Goal: Transaction & Acquisition: Obtain resource

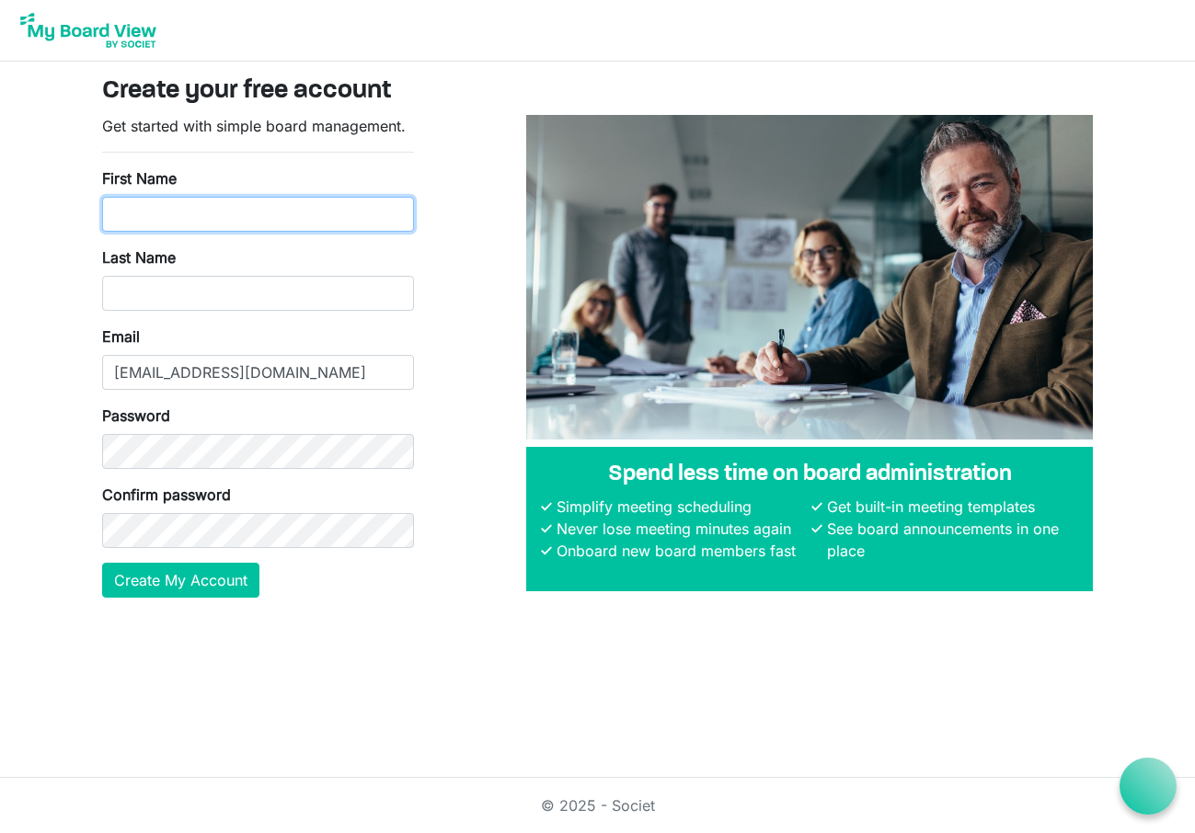
click at [121, 220] on input "First Name" at bounding box center [258, 214] width 312 height 35
type input "Robert"
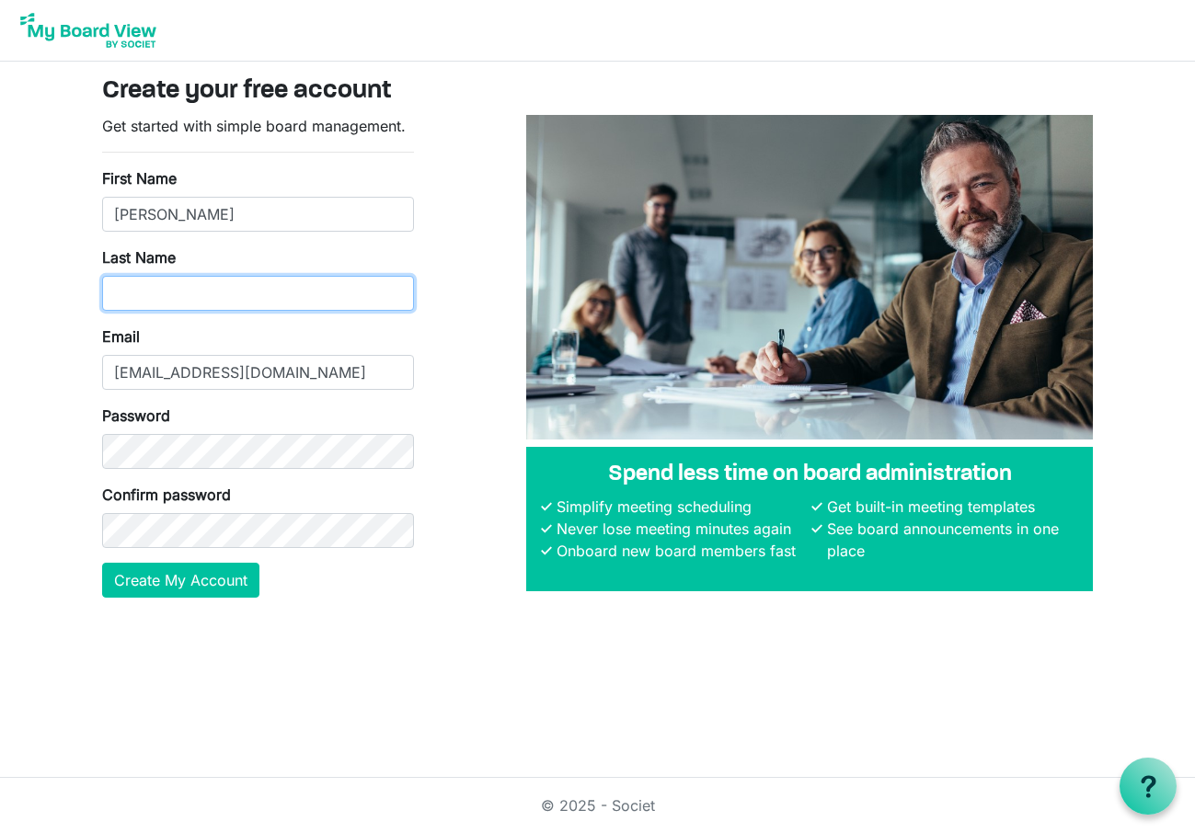
type input "Wootten"
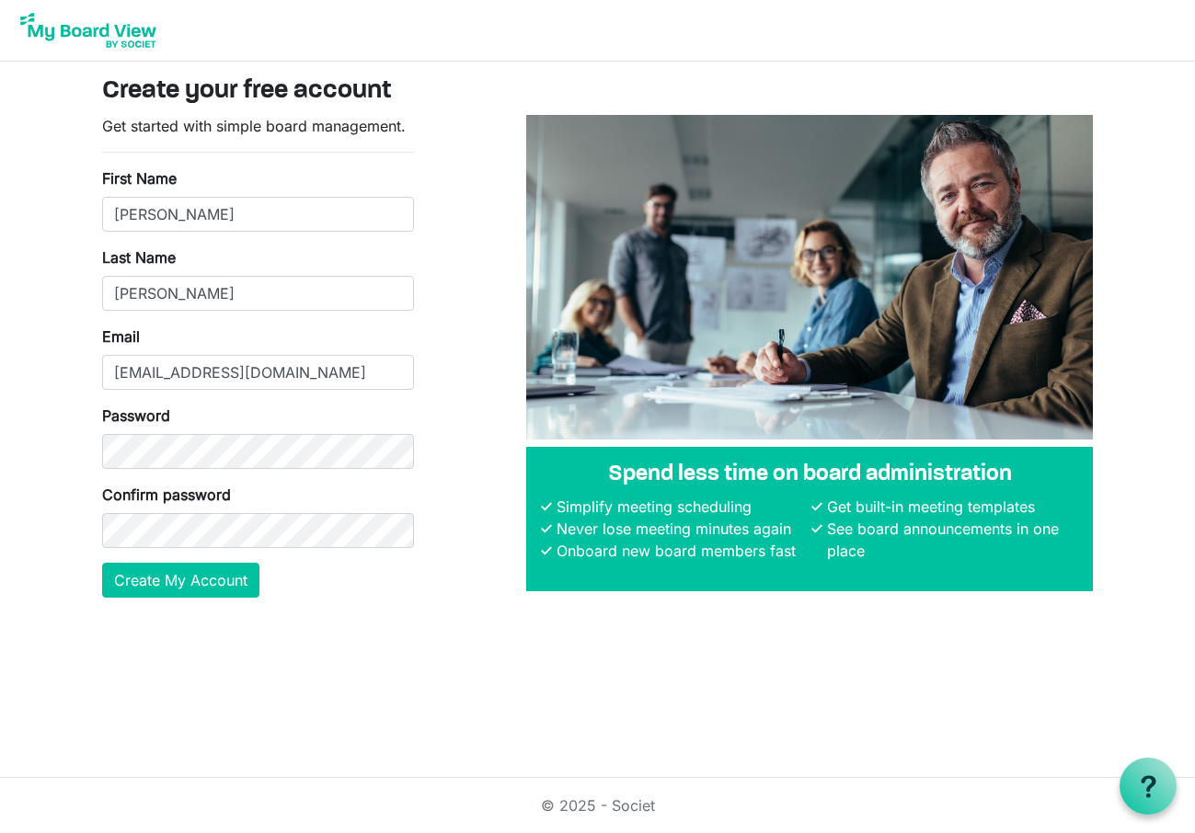
click at [135, 551] on form "Get started with simple board management. First Name Robert Last Name Wootten E…" at bounding box center [258, 356] width 312 height 483
click at [165, 578] on button "Create My Account" at bounding box center [180, 580] width 157 height 35
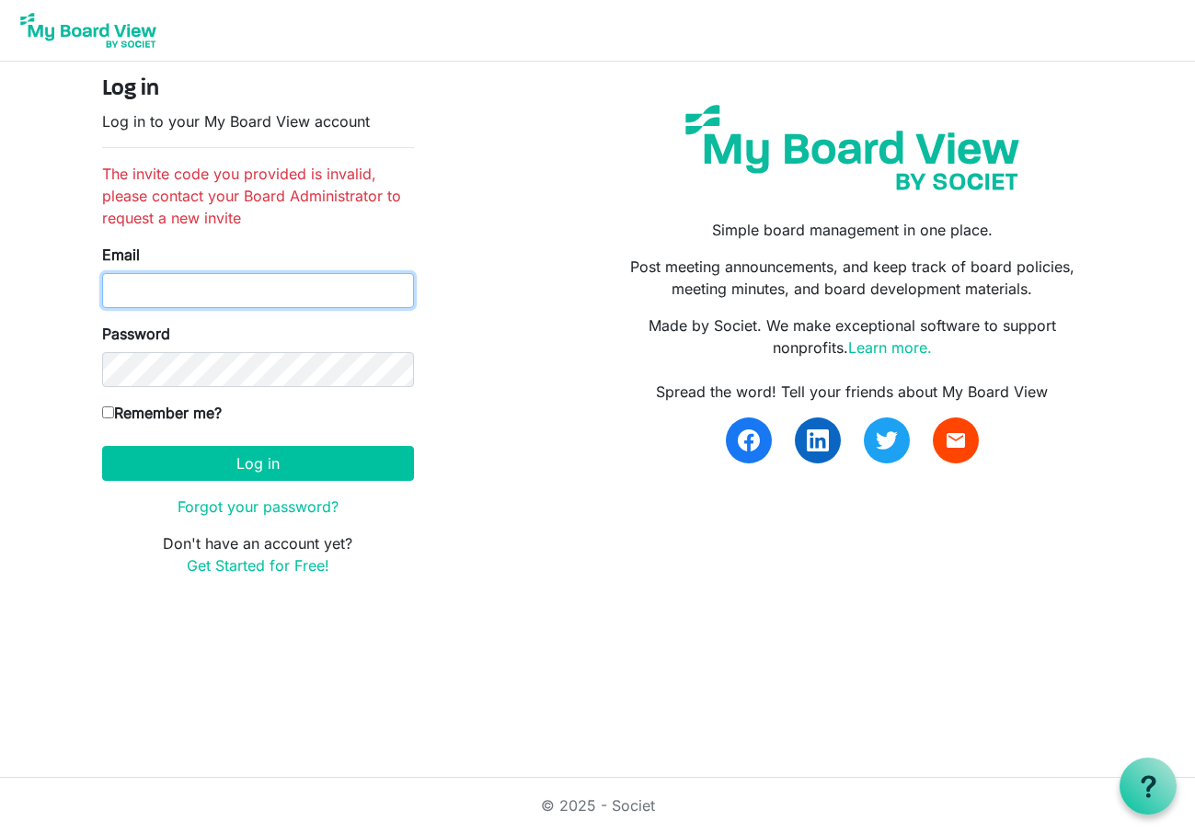
type input "rhwootten1@gmail.com"
click at [108, 409] on input "Remember me?" at bounding box center [108, 413] width 12 height 12
checkbox input "true"
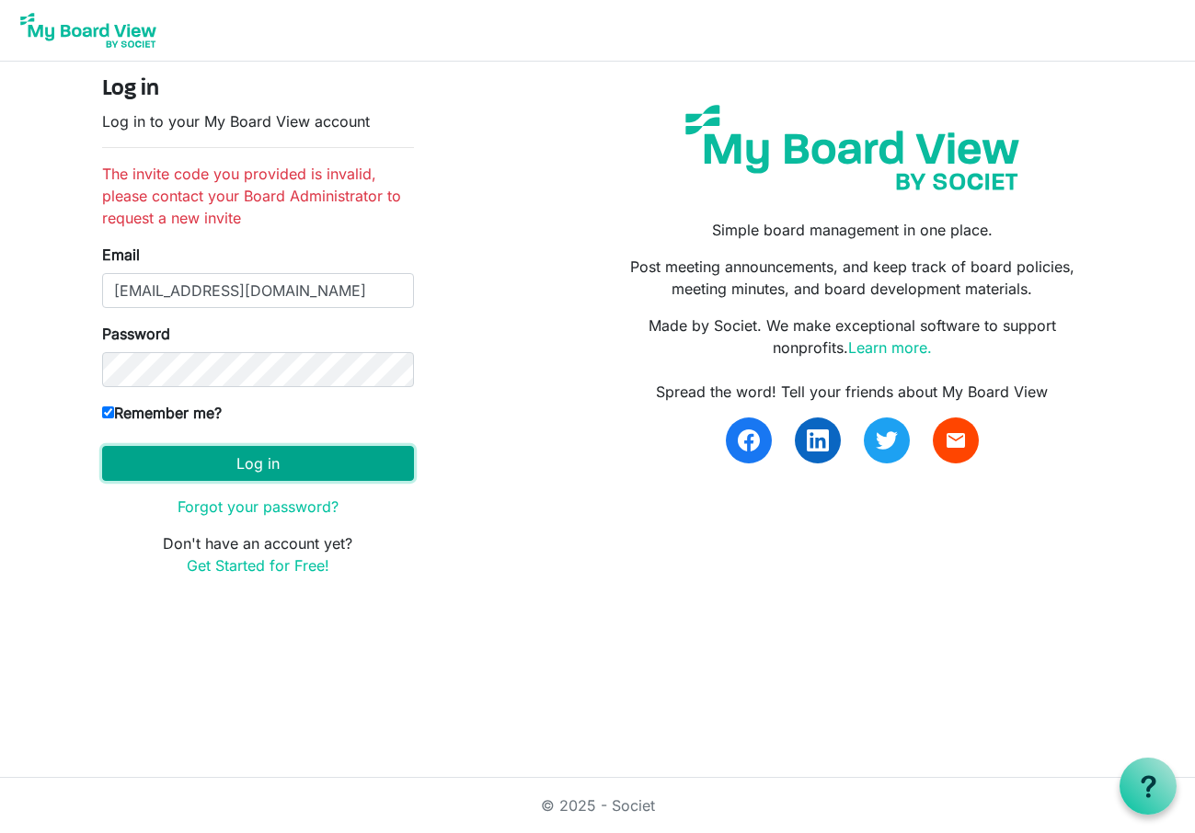
click at [276, 460] on button "Log in" at bounding box center [258, 463] width 312 height 35
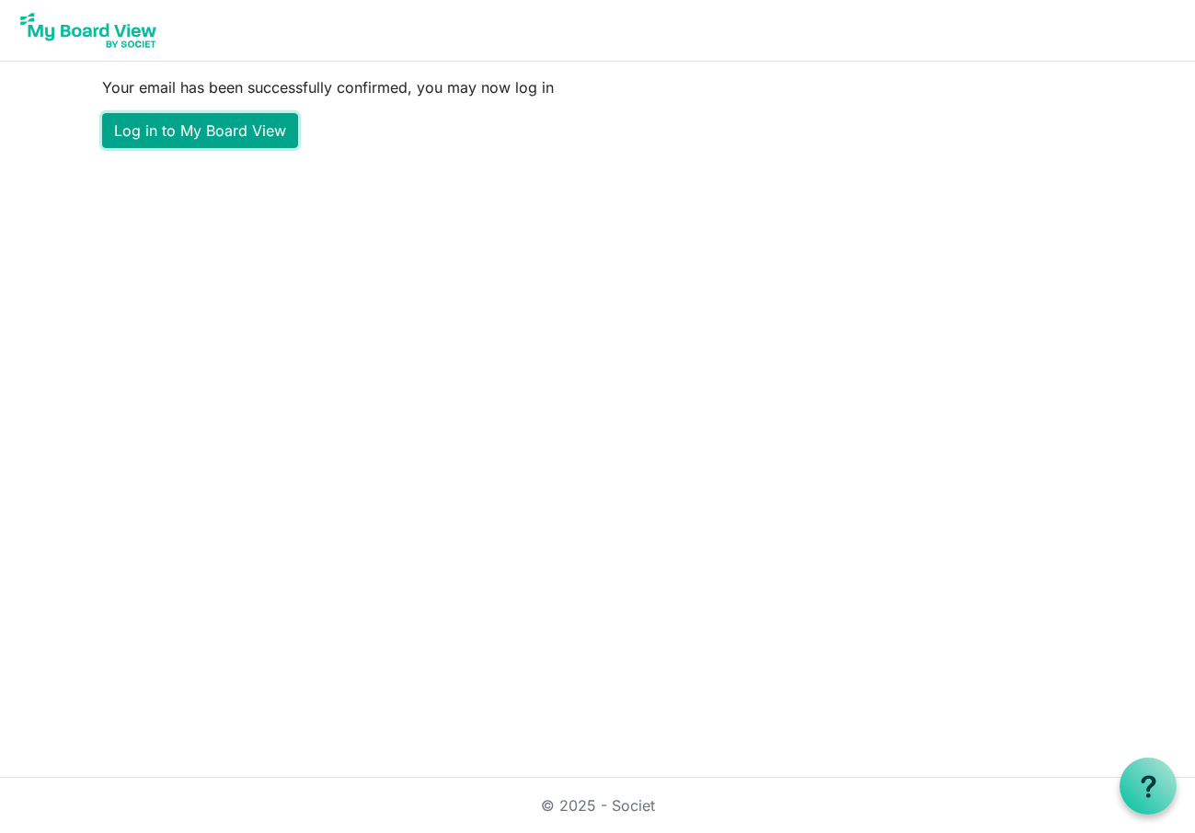
click at [172, 128] on link "Log in to My Board View" at bounding box center [200, 130] width 196 height 35
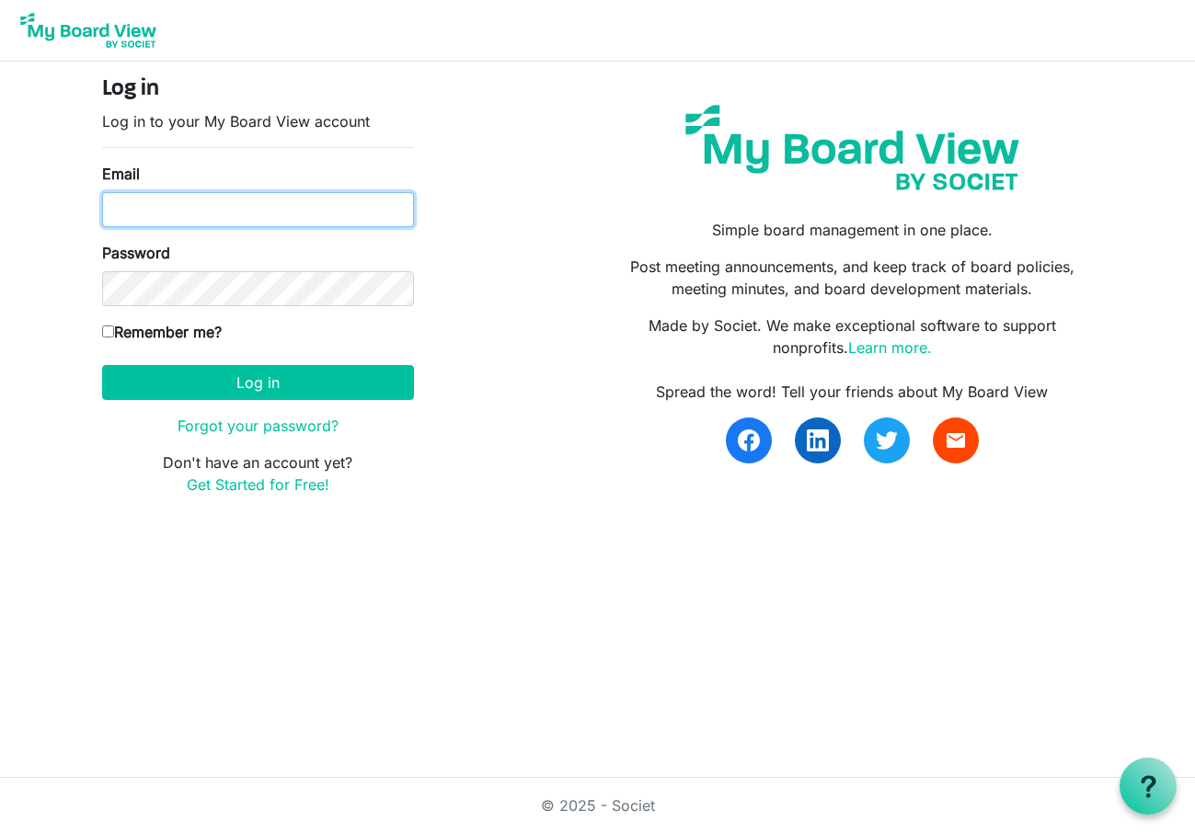
type input "[EMAIL_ADDRESS][DOMAIN_NAME]"
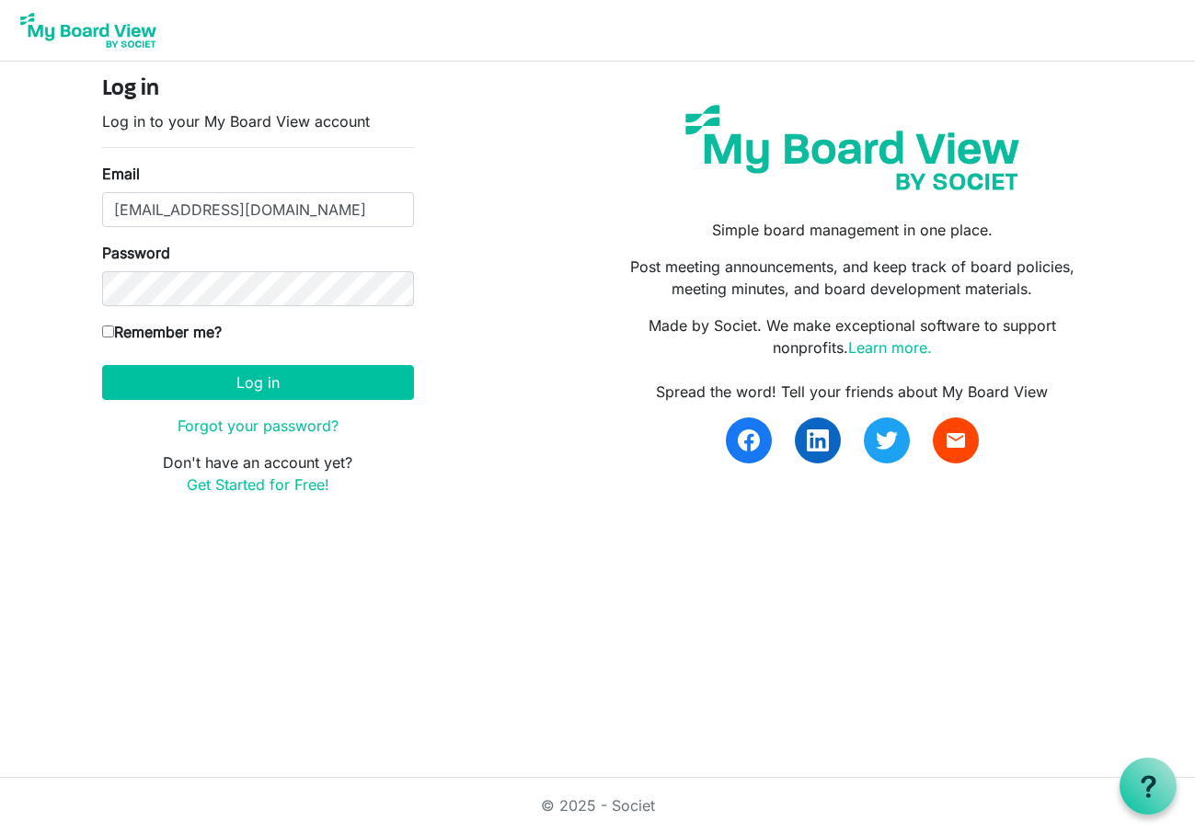
click at [109, 332] on input "Remember me?" at bounding box center [108, 332] width 12 height 12
checkbox input "true"
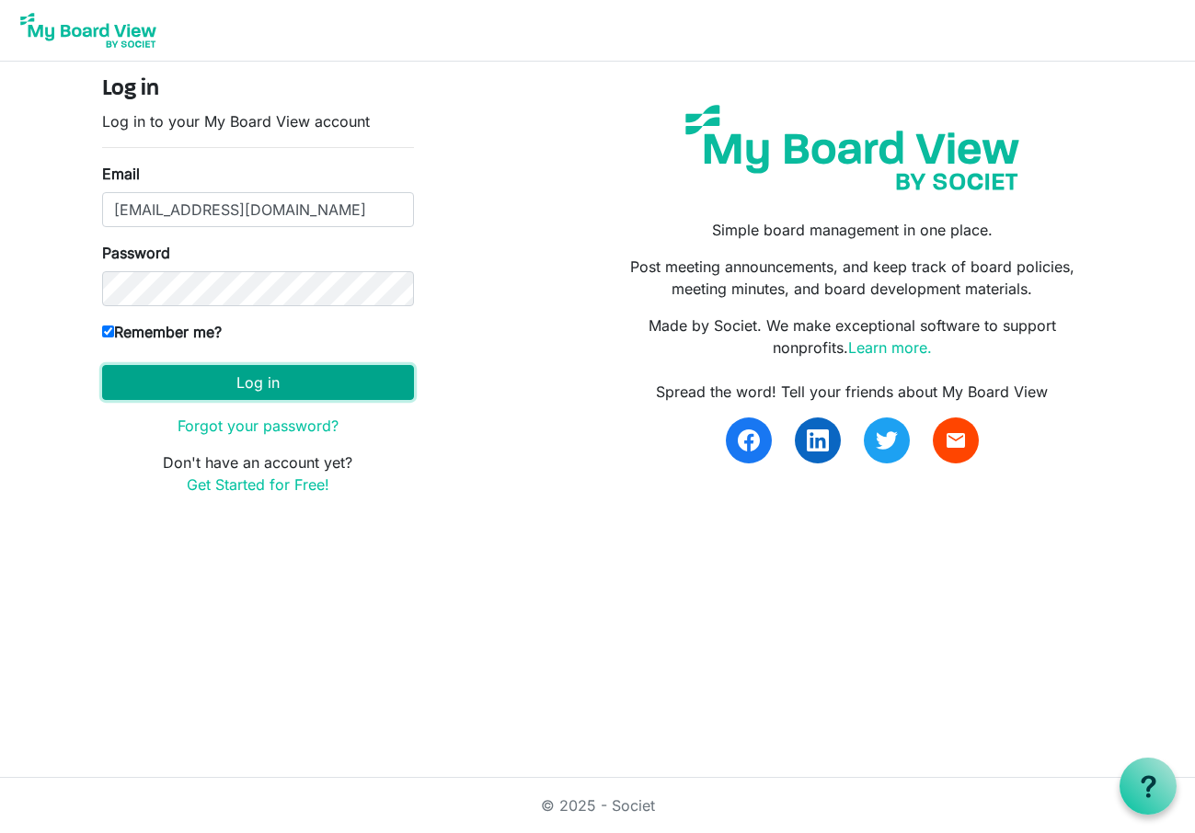
click at [250, 385] on button "Log in" at bounding box center [258, 382] width 312 height 35
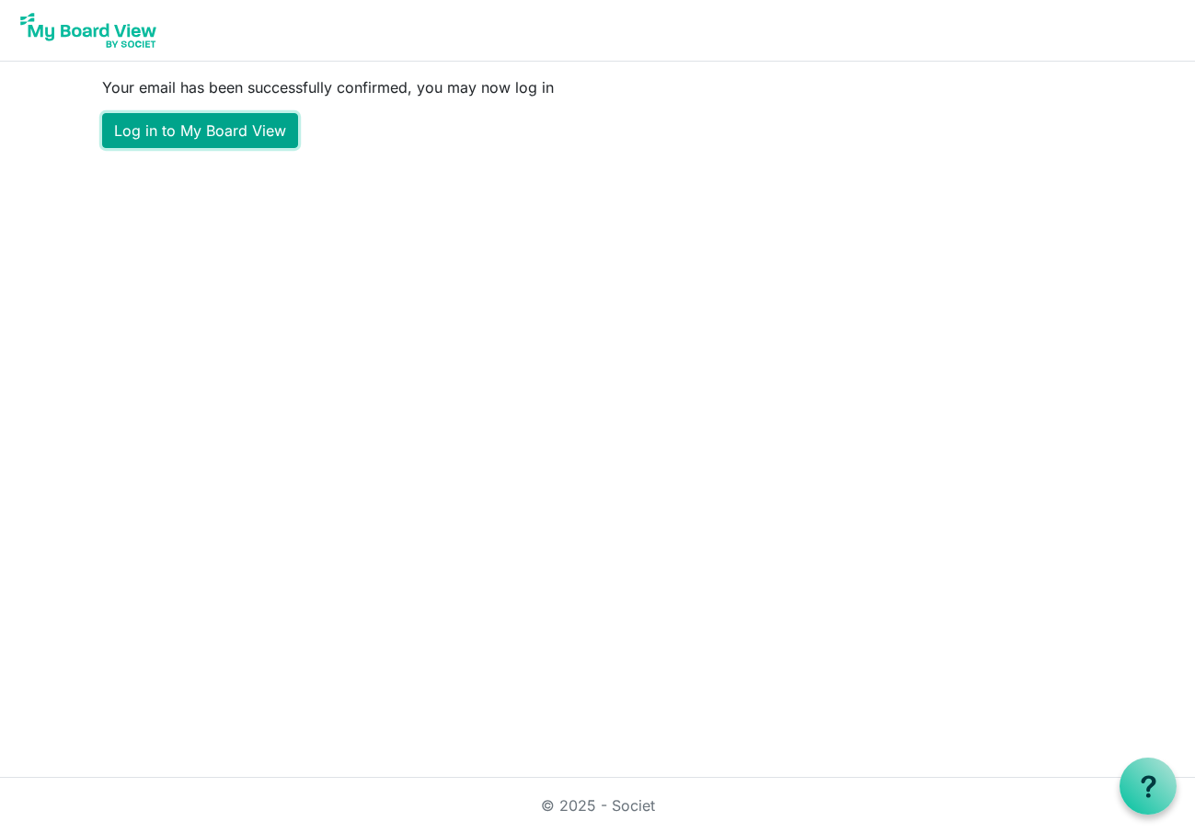
click at [185, 132] on link "Log in to My Board View" at bounding box center [200, 130] width 196 height 35
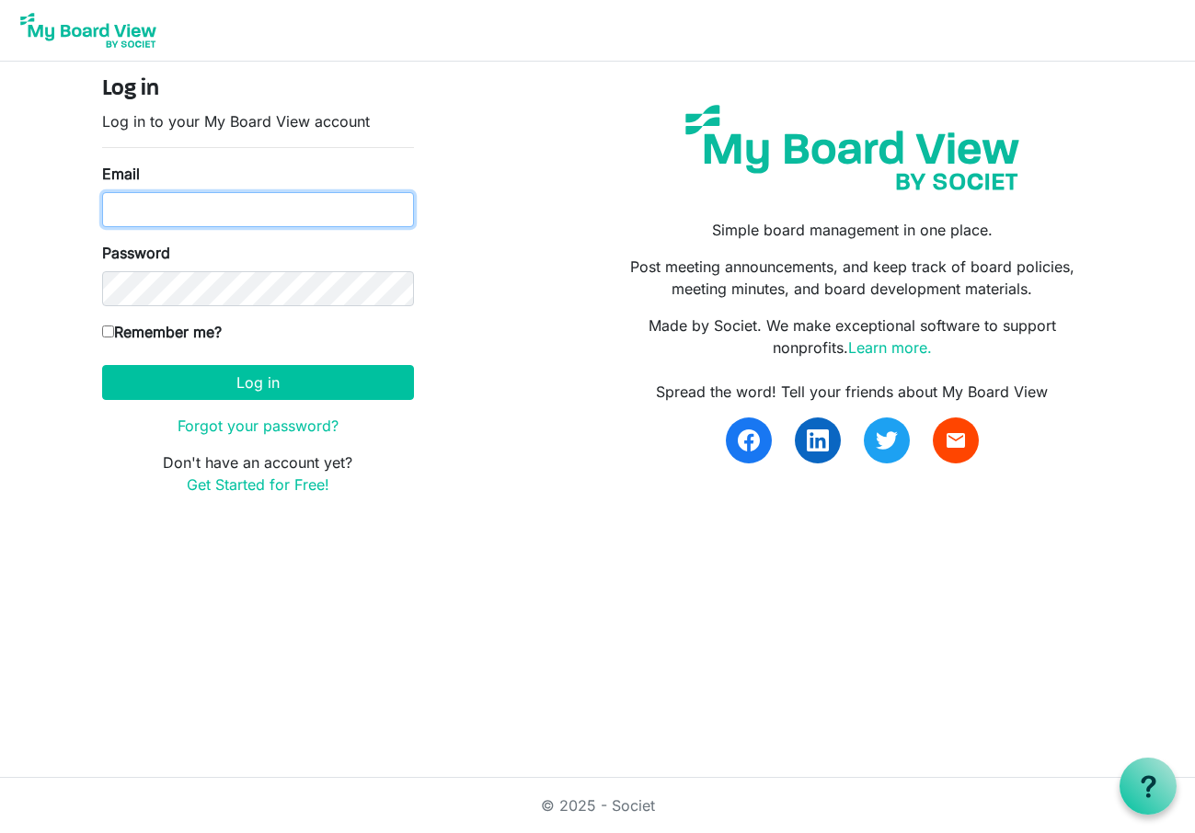
type input "[EMAIL_ADDRESS][DOMAIN_NAME]"
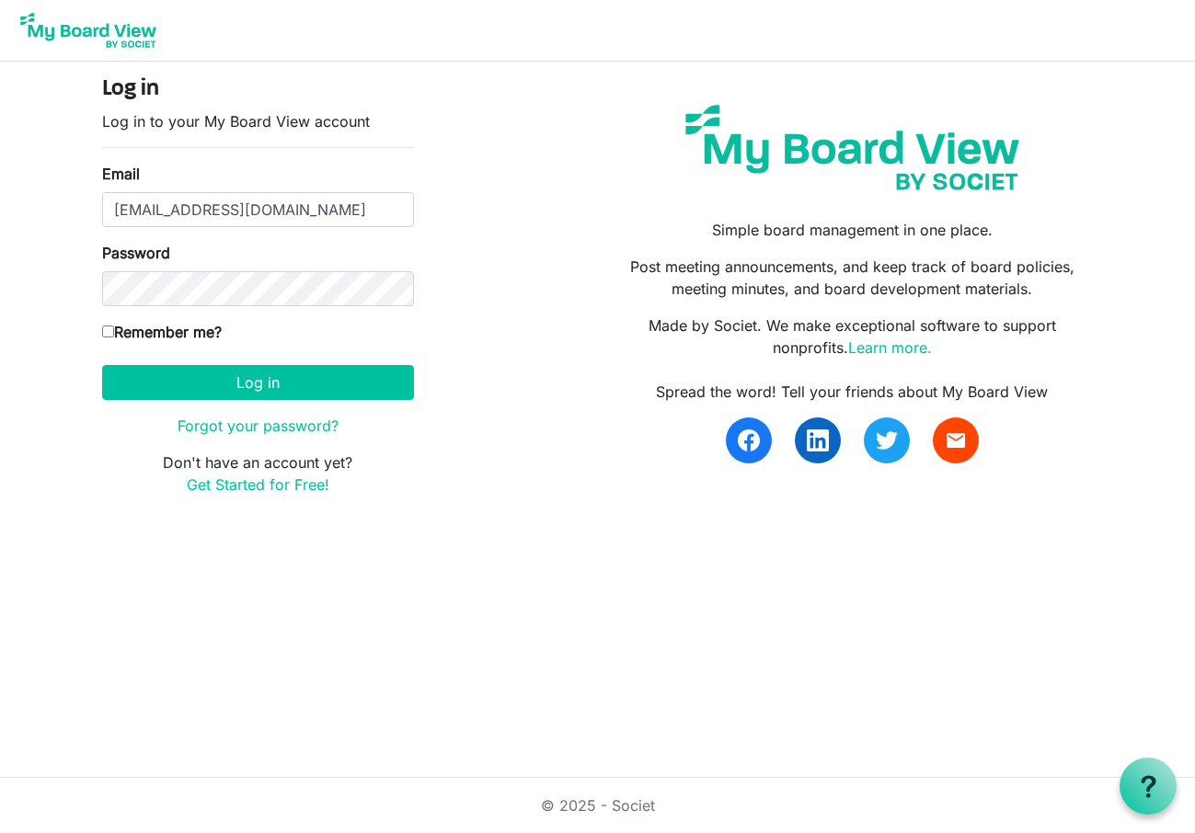
click at [109, 330] on input "Remember me?" at bounding box center [108, 332] width 12 height 12
checkbox input "true"
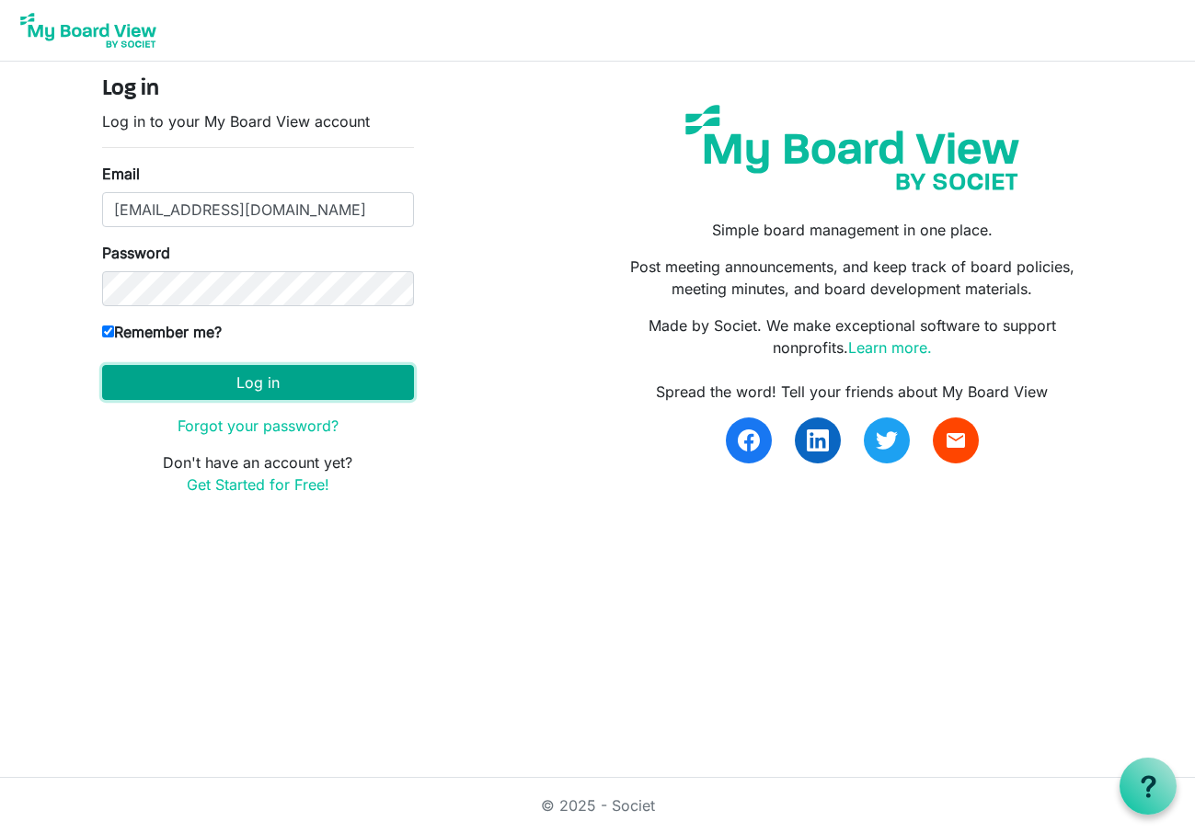
click at [270, 388] on button "Log in" at bounding box center [258, 382] width 312 height 35
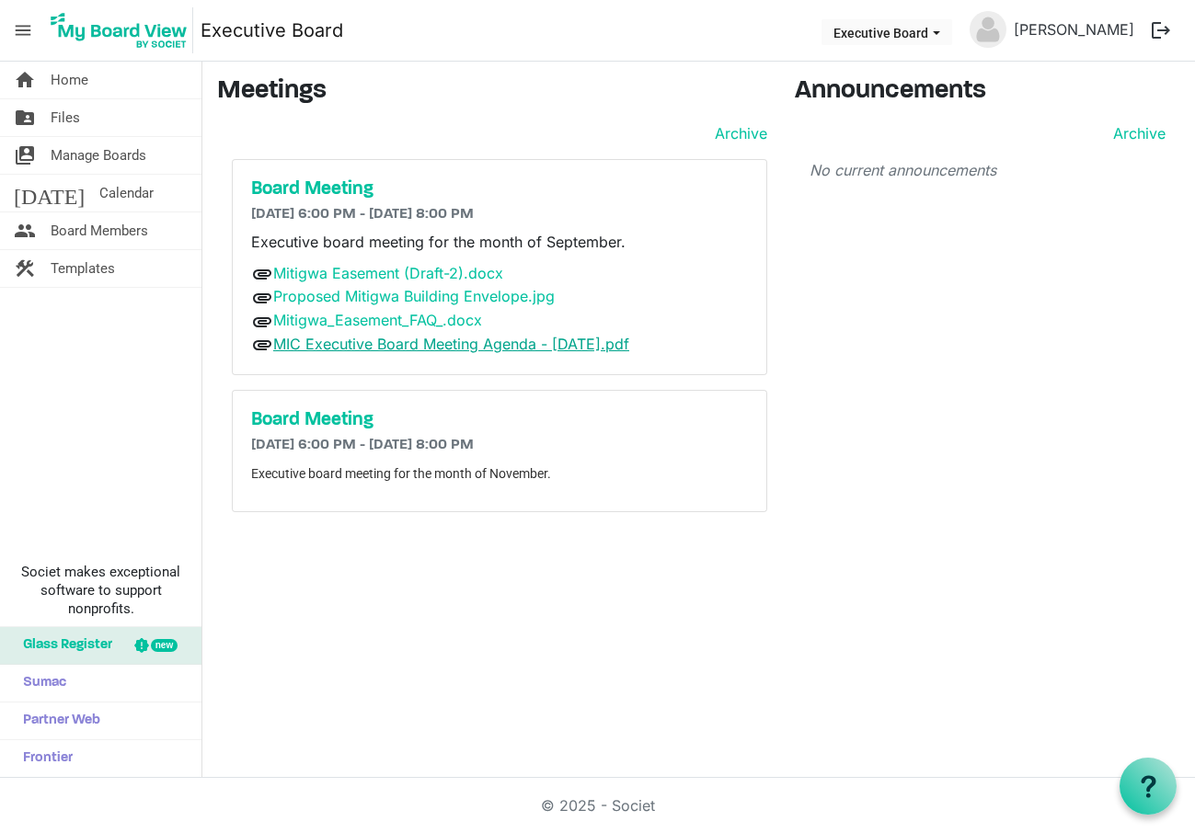
click at [322, 344] on link "MIC Executive Board Meeting Agenda - 9.17.2025.pdf" at bounding box center [451, 344] width 356 height 18
click at [97, 813] on div "© 2025 - Societ" at bounding box center [598, 805] width 1049 height 55
click at [329, 325] on link "Mitigwa_Easement_FAQ_.docx" at bounding box center [377, 320] width 209 height 18
click at [1018, 444] on div "Announcements Archive No current announcements" at bounding box center [987, 301] width 413 height 451
click at [308, 295] on link "Proposed Mitigwa Building Envelope.jpg" at bounding box center [414, 296] width 282 height 18
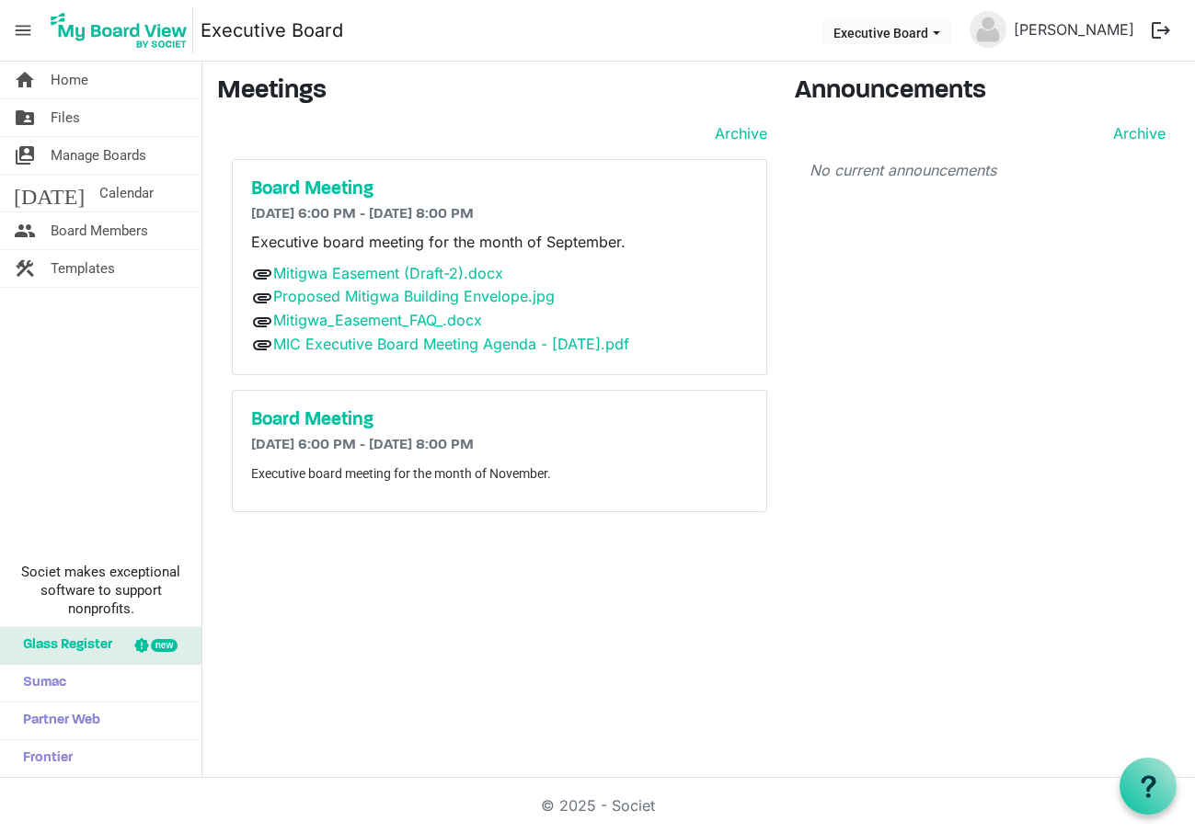
click at [969, 816] on div "© 2025 - Societ" at bounding box center [598, 805] width 1049 height 55
click at [365, 271] on link "Mitigwa Easement (Draft-2).docx" at bounding box center [388, 273] width 230 height 18
click at [1053, 341] on div "Announcements Archive No current announcements" at bounding box center [987, 301] width 413 height 451
click at [987, 458] on div "Announcements Archive No current announcements" at bounding box center [987, 301] width 413 height 451
click at [309, 293] on link "Proposed Mitigwa Building Envelope.jpg" at bounding box center [414, 296] width 282 height 18
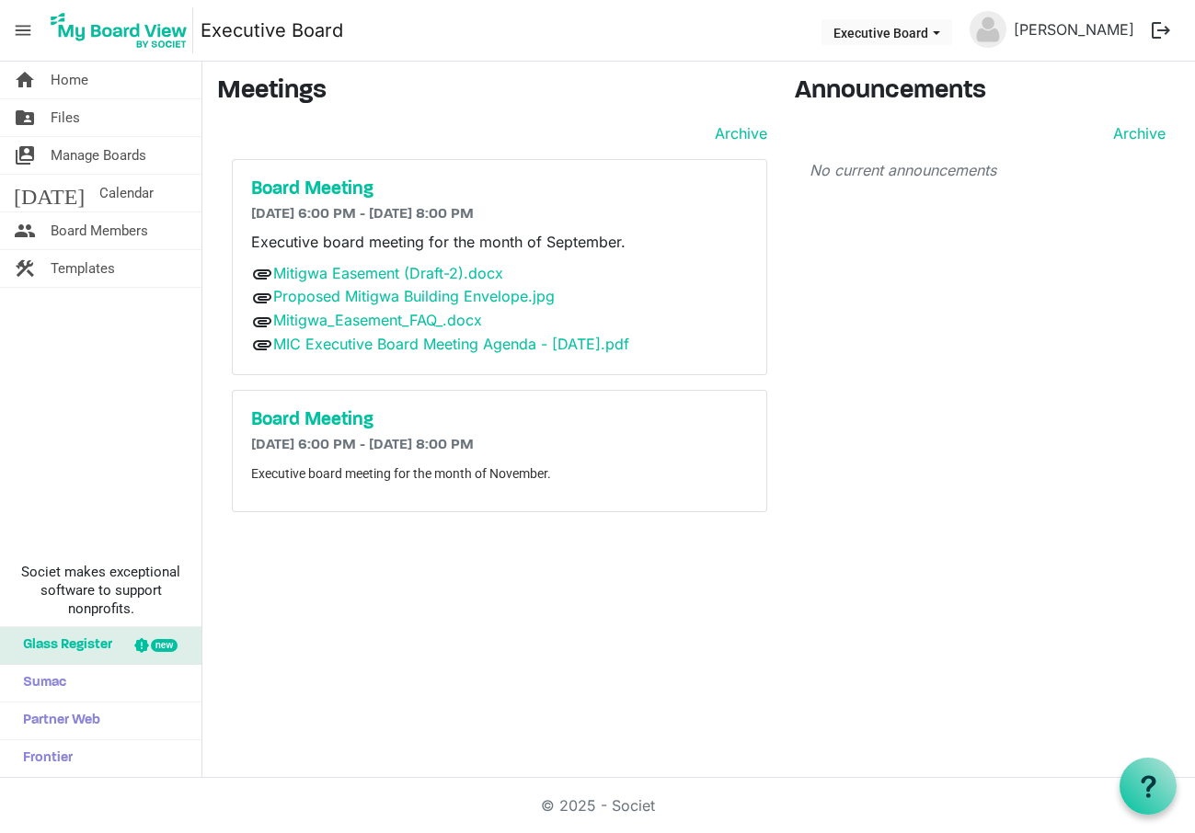
click at [861, 587] on div "home Home folder_shared Files switch_account Manage Boards today Calendar peopl…" at bounding box center [597, 420] width 1195 height 717
